Goal: Transaction & Acquisition: Download file/media

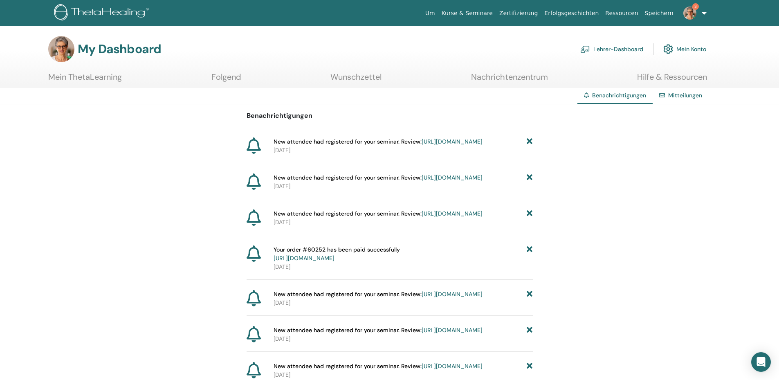
click at [598, 47] on link "Lehrer-Dashboard" at bounding box center [611, 49] width 63 height 18
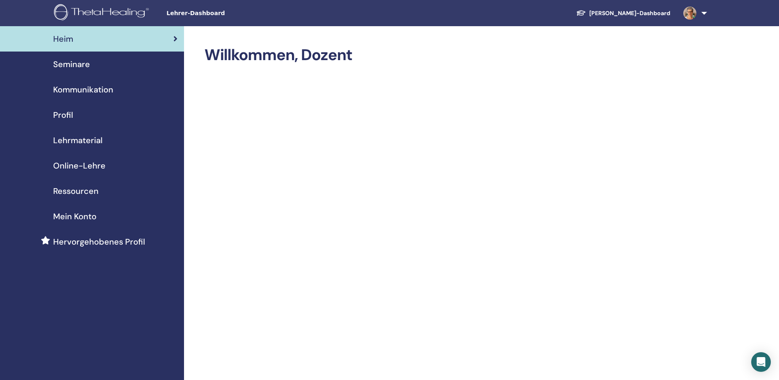
click at [76, 65] on span "Seminare" at bounding box center [71, 64] width 37 height 12
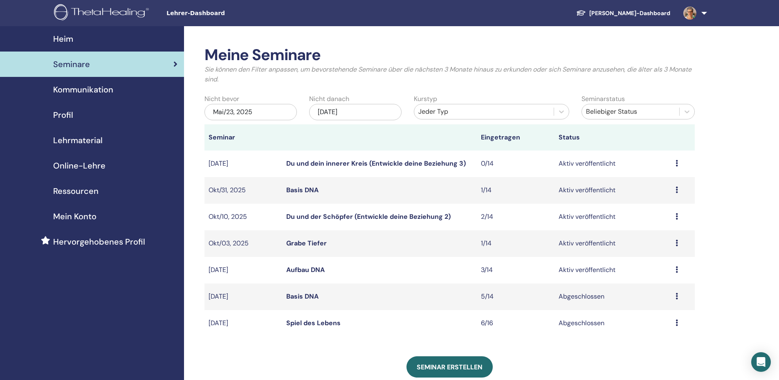
click at [677, 268] on icon at bounding box center [677, 269] width 2 height 7
click at [659, 300] on link "Teilnehmer" at bounding box center [655, 299] width 33 height 9
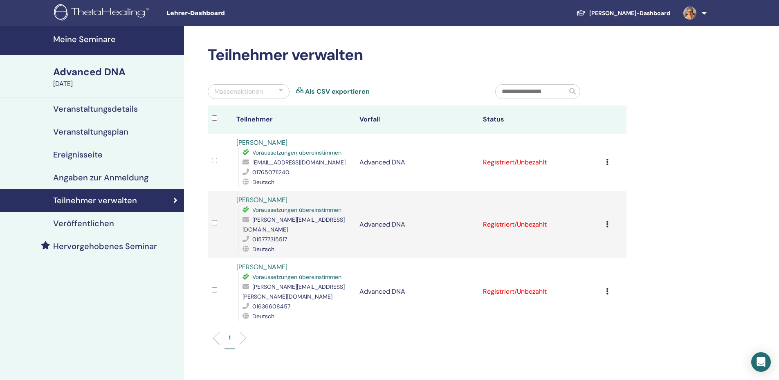
click at [606, 160] on icon at bounding box center [607, 162] width 2 height 7
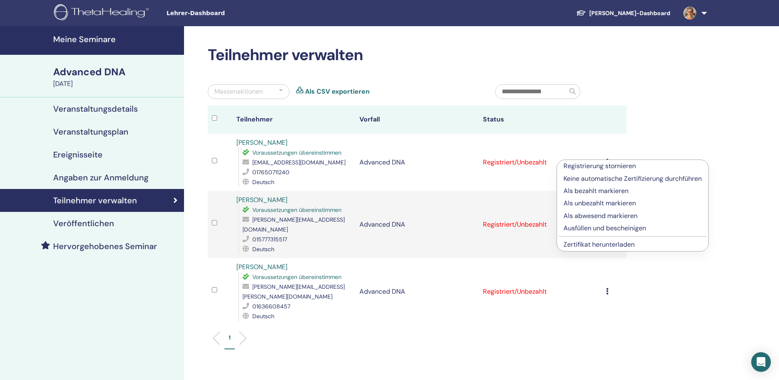
drag, startPoint x: 609, startPoint y: 242, endPoint x: 612, endPoint y: 238, distance: 5.2
click at [610, 241] on link "Zertifikat herunterladen" at bounding box center [599, 244] width 71 height 9
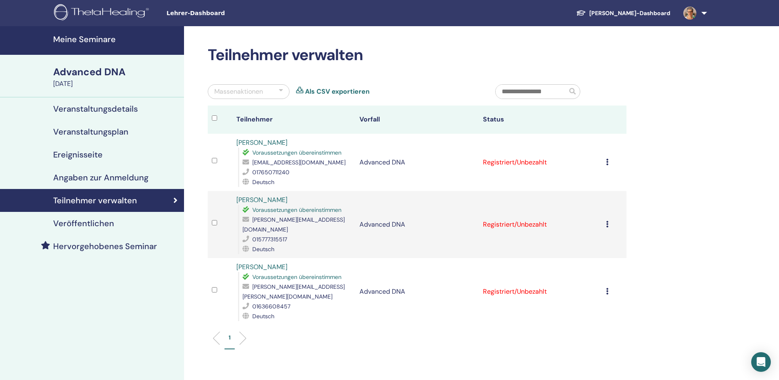
click at [607, 221] on icon at bounding box center [607, 224] width 2 height 7
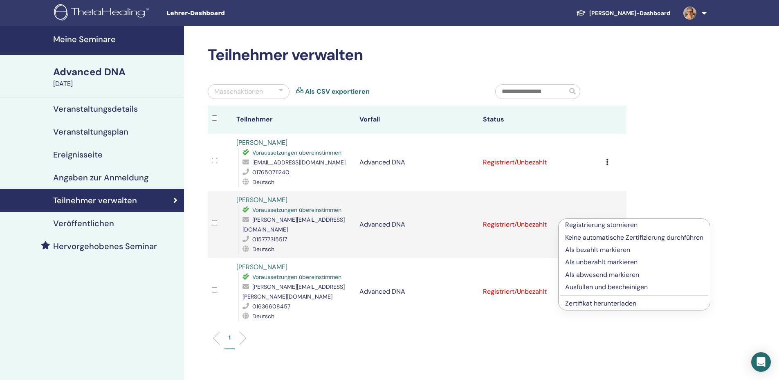
click at [609, 301] on link "Zertifikat herunterladen" at bounding box center [600, 303] width 71 height 9
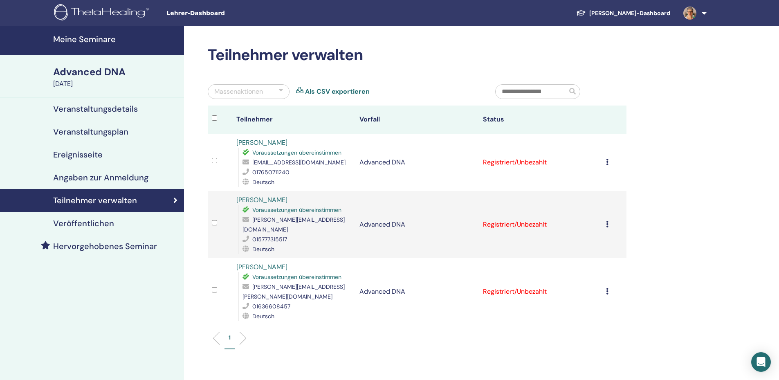
click at [606, 288] on icon at bounding box center [607, 291] width 2 height 7
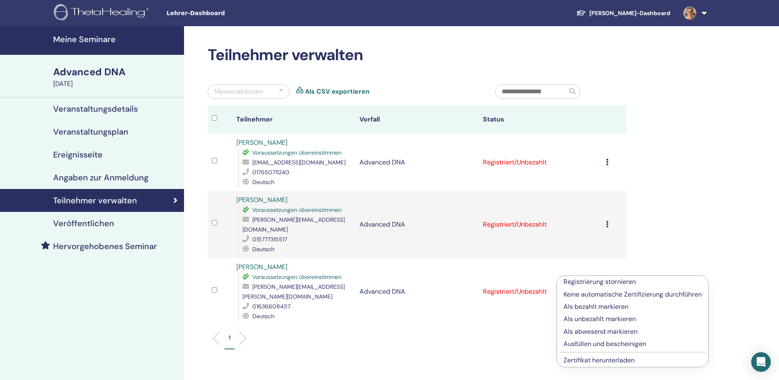
drag, startPoint x: 616, startPoint y: 358, endPoint x: 644, endPoint y: 355, distance: 28.4
click at [616, 358] on link "Zertifikat herunterladen" at bounding box center [599, 360] width 71 height 9
